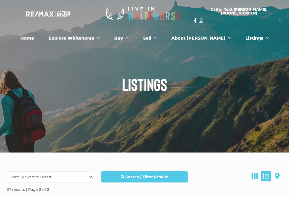
click at [133, 41] on link "Buy" at bounding box center [121, 38] width 22 height 11
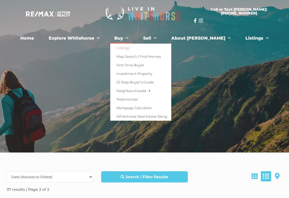
click at [140, 60] on link "Map Search / Find Homes" at bounding box center [140, 56] width 61 height 9
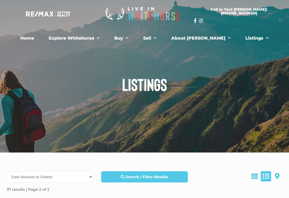
click at [243, 43] on link "Listings" at bounding box center [257, 38] width 31 height 11
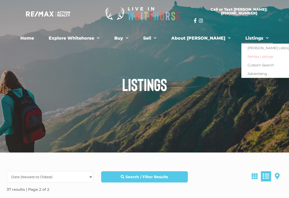
click at [247, 48] on link "[PERSON_NAME] Listings" at bounding box center [269, 48] width 54 height 9
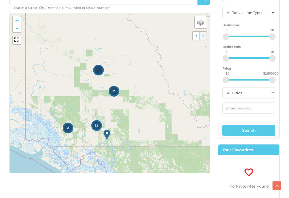
scroll to position [85, 0]
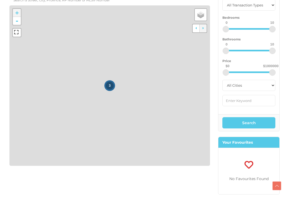
scroll to position [94, 0]
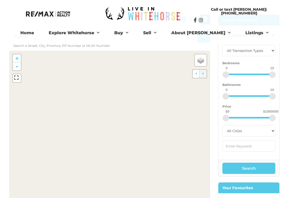
scroll to position [61, 0]
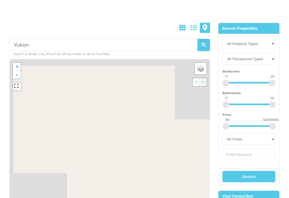
scroll to position [39, 0]
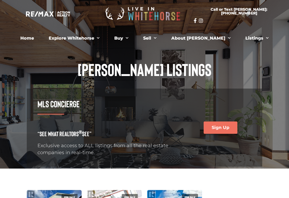
click at [242, 40] on link "Listings" at bounding box center [257, 38] width 31 height 11
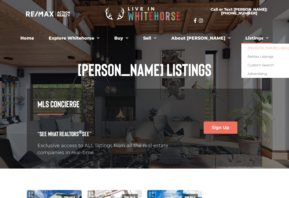
click at [242, 58] on link "ReMax Listings" at bounding box center [269, 56] width 54 height 9
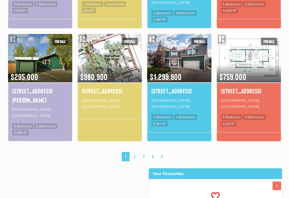
scroll to position [405, 0]
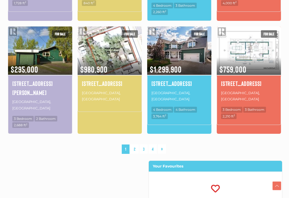
click at [136, 145] on link "2" at bounding box center [135, 149] width 8 height 9
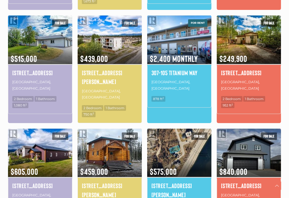
scroll to position [294, 0]
click at [105, 181] on h4 "28198 Robert Campbell Highway" at bounding box center [110, 190] width 56 height 18
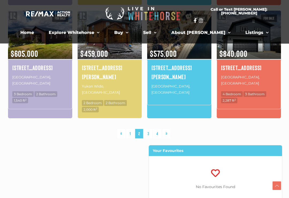
scroll to position [411, 0]
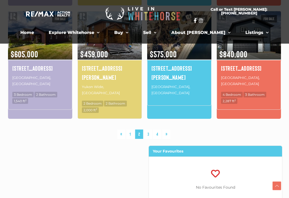
click at [148, 130] on link "3" at bounding box center [148, 134] width 8 height 9
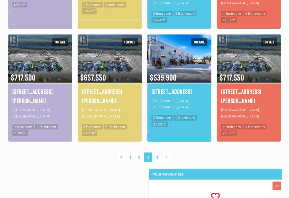
scroll to position [383, 0]
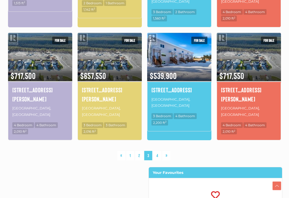
click at [158, 151] on link "4" at bounding box center [157, 155] width 8 height 9
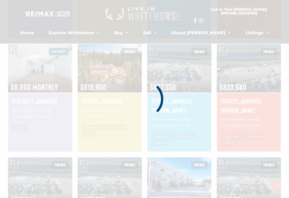
scroll to position [131, 0]
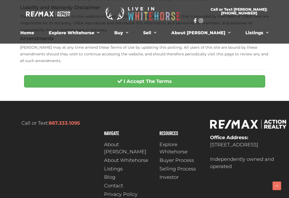
scroll to position [200, 0]
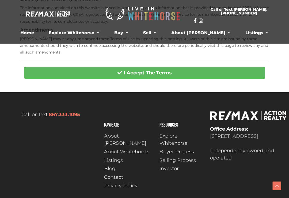
click at [79, 74] on button "I Accept The Terms" at bounding box center [144, 73] width 241 height 12
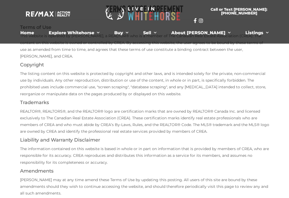
scroll to position [54, 0]
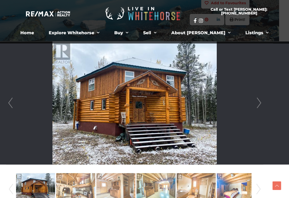
scroll to position [113, 10]
click at [263, 103] on link "Next" at bounding box center [259, 103] width 8 height 123
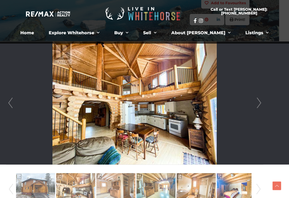
click at [263, 101] on link "Next" at bounding box center [259, 103] width 8 height 123
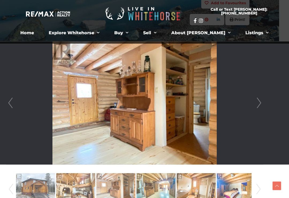
click at [263, 99] on link "Next" at bounding box center [259, 103] width 8 height 123
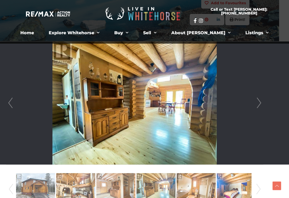
click at [263, 103] on link "Next" at bounding box center [259, 103] width 8 height 123
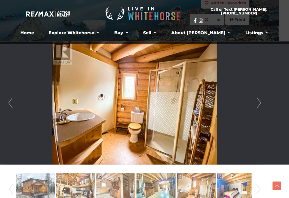
click at [263, 101] on link "Next" at bounding box center [259, 103] width 8 height 123
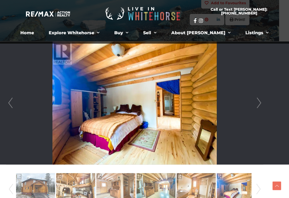
click at [263, 101] on link "Next" at bounding box center [259, 103] width 8 height 123
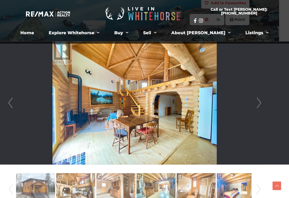
click at [261, 103] on link "Next" at bounding box center [259, 103] width 8 height 123
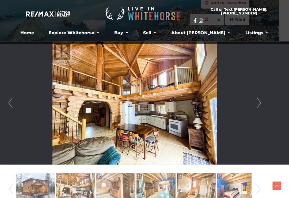
click at [263, 102] on link "Next" at bounding box center [259, 103] width 8 height 123
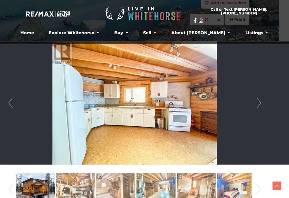
click at [262, 102] on link "Next" at bounding box center [259, 103] width 8 height 123
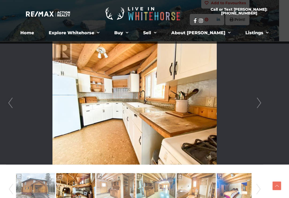
click at [263, 102] on link "Next" at bounding box center [259, 103] width 8 height 123
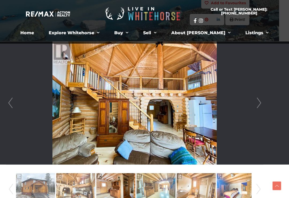
click at [263, 99] on div at bounding box center [134, 103] width 257 height 123
click at [262, 102] on link "Next" at bounding box center [259, 103] width 8 height 123
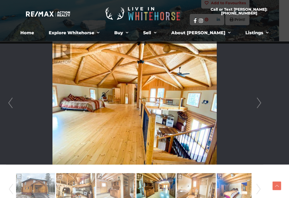
click at [263, 100] on link "Next" at bounding box center [259, 103] width 8 height 123
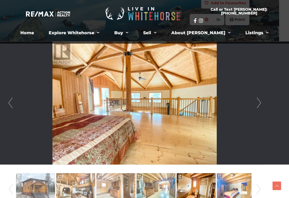
click at [262, 102] on link "Next" at bounding box center [259, 103] width 8 height 123
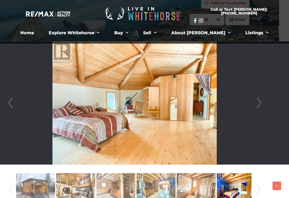
click at [263, 101] on link "Next" at bounding box center [259, 103] width 8 height 123
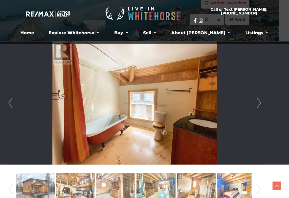
click at [263, 102] on link "Next" at bounding box center [259, 103] width 8 height 123
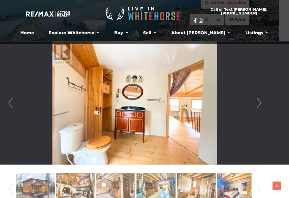
click at [263, 100] on link "Next" at bounding box center [259, 103] width 8 height 123
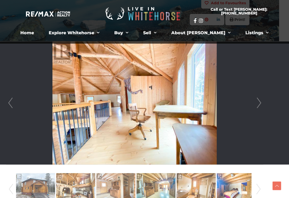
click at [263, 100] on link "Next" at bounding box center [259, 103] width 8 height 123
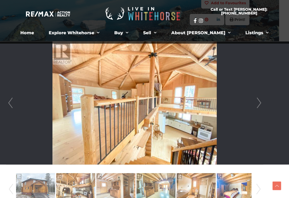
click at [263, 99] on link "Next" at bounding box center [259, 103] width 8 height 123
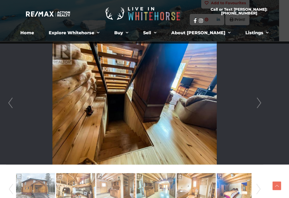
click at [262, 99] on link "Next" at bounding box center [259, 103] width 8 height 123
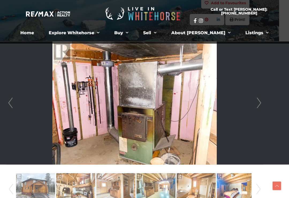
click at [263, 99] on link "Next" at bounding box center [259, 103] width 8 height 123
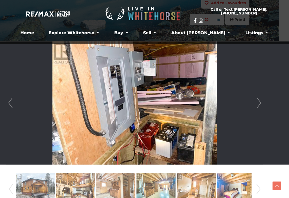
click at [8, 107] on link "Prev" at bounding box center [10, 103] width 8 height 123
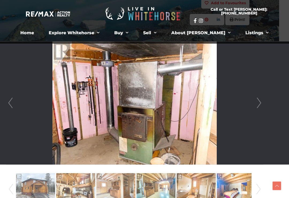
click at [263, 100] on link "Next" at bounding box center [259, 103] width 8 height 123
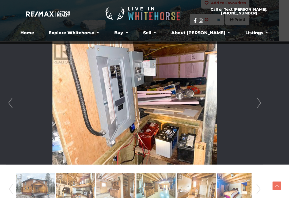
click at [263, 101] on link "Next" at bounding box center [259, 103] width 8 height 123
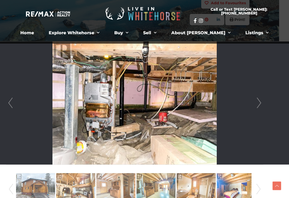
click at [263, 100] on link "Next" at bounding box center [259, 103] width 8 height 123
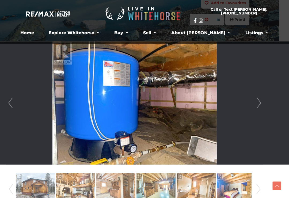
click at [263, 103] on link "Next" at bounding box center [259, 103] width 8 height 123
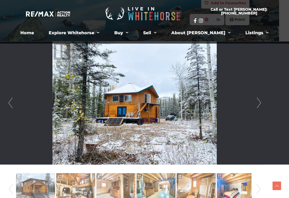
click at [263, 100] on div at bounding box center [134, 103] width 257 height 123
click at [262, 102] on link "Next" at bounding box center [259, 103] width 8 height 123
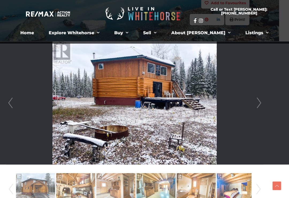
click at [263, 96] on link "Next" at bounding box center [259, 103] width 8 height 123
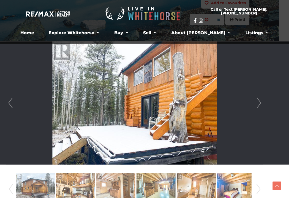
click at [263, 98] on link "Next" at bounding box center [259, 103] width 8 height 123
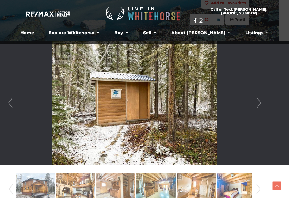
click at [263, 96] on link "Next" at bounding box center [259, 103] width 8 height 123
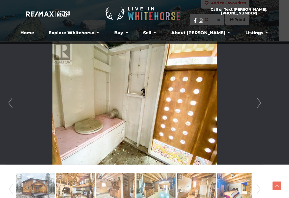
click at [263, 96] on link "Next" at bounding box center [259, 103] width 8 height 123
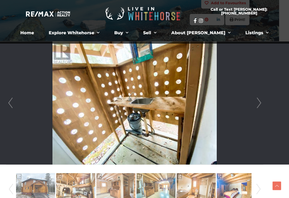
click at [263, 98] on div at bounding box center [134, 103] width 257 height 123
click at [263, 101] on link "Next" at bounding box center [259, 103] width 8 height 123
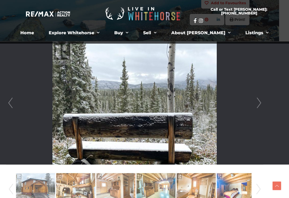
click at [263, 100] on link "Next" at bounding box center [259, 103] width 8 height 123
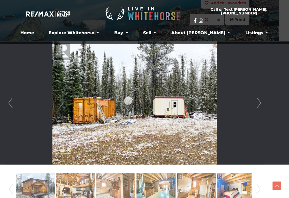
click at [11, 106] on link "Prev" at bounding box center [10, 103] width 8 height 123
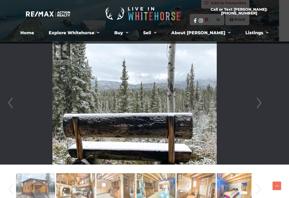
click at [262, 102] on link "Next" at bounding box center [259, 103] width 8 height 123
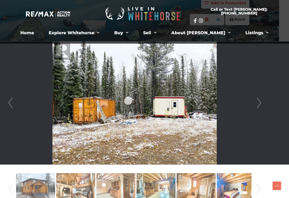
click at [263, 98] on link "Next" at bounding box center [259, 103] width 8 height 123
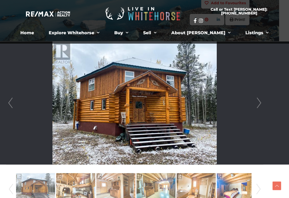
click at [263, 98] on link "Next" at bounding box center [259, 103] width 8 height 123
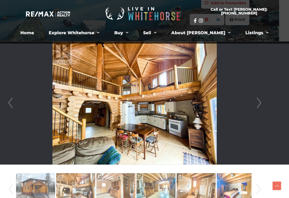
click at [263, 99] on link "Next" at bounding box center [259, 103] width 8 height 123
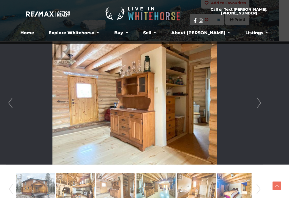
click at [263, 97] on link "Next" at bounding box center [259, 103] width 8 height 123
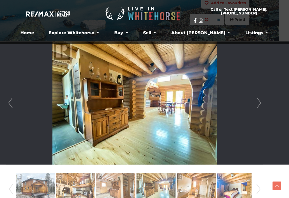
click at [263, 97] on link "Next" at bounding box center [259, 103] width 8 height 123
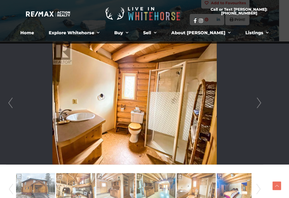
click at [263, 99] on link "Next" at bounding box center [259, 103] width 8 height 123
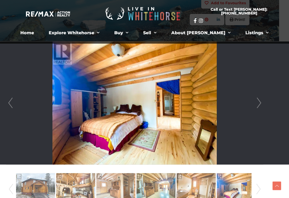
click at [263, 97] on link "Next" at bounding box center [259, 103] width 8 height 123
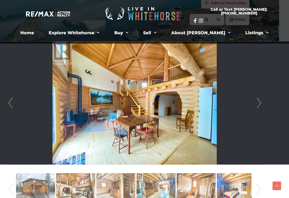
click at [263, 98] on link "Next" at bounding box center [259, 103] width 8 height 123
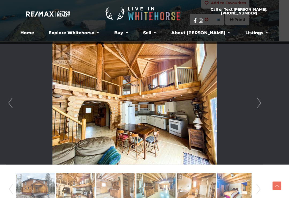
click at [263, 98] on link "Next" at bounding box center [259, 103] width 8 height 123
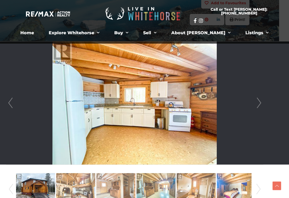
click at [263, 97] on link "Next" at bounding box center [259, 103] width 8 height 123
